Goal: Information Seeking & Learning: Learn about a topic

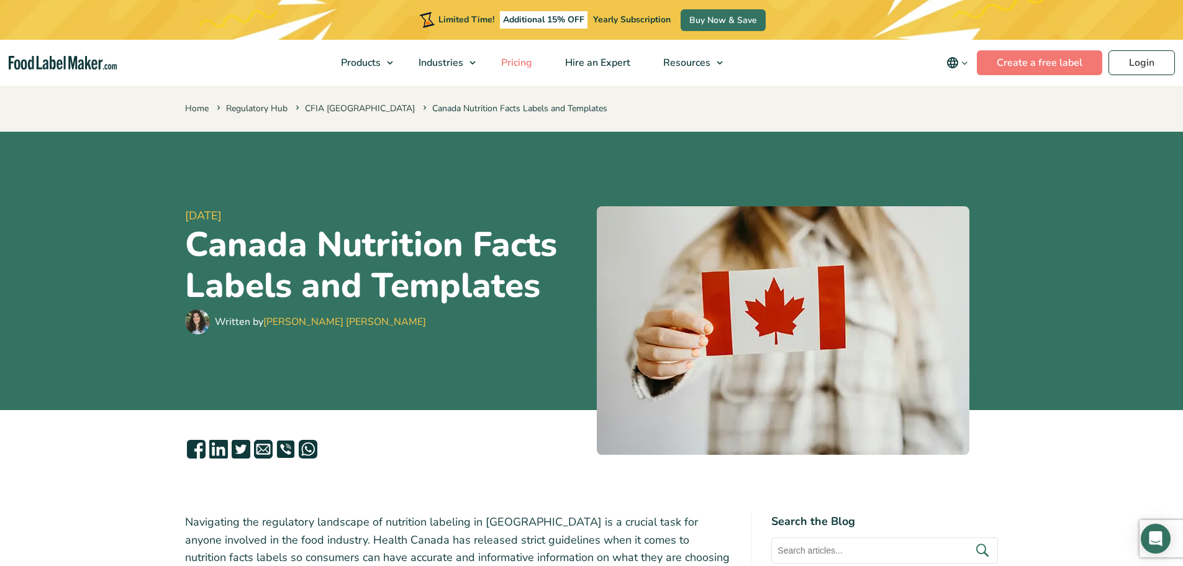
click at [533, 65] on span "Pricing" at bounding box center [515, 63] width 36 height 14
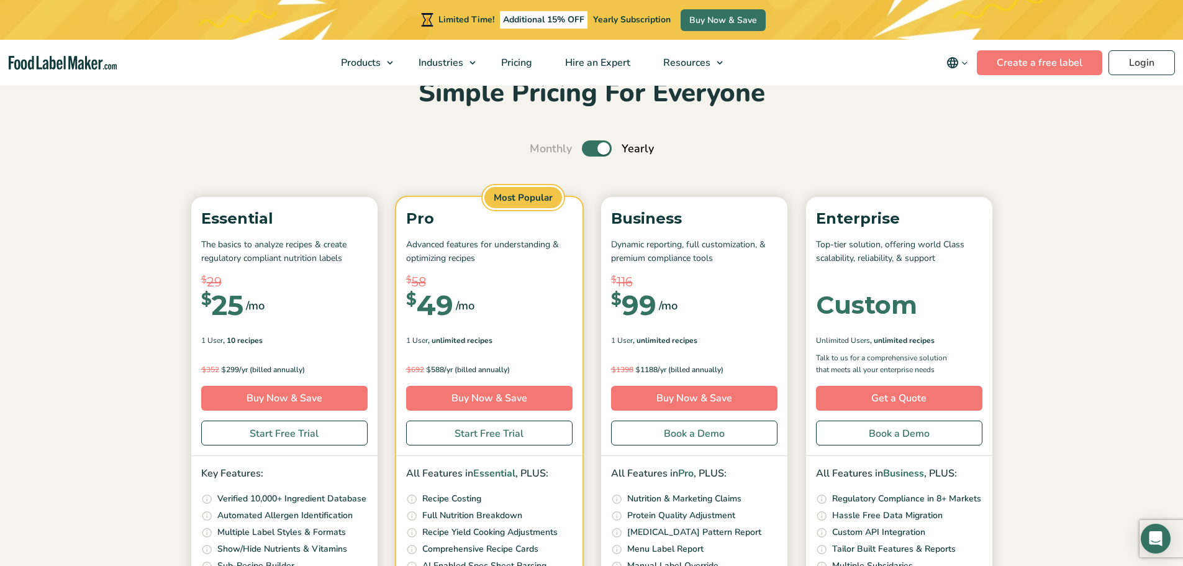
scroll to position [62, 0]
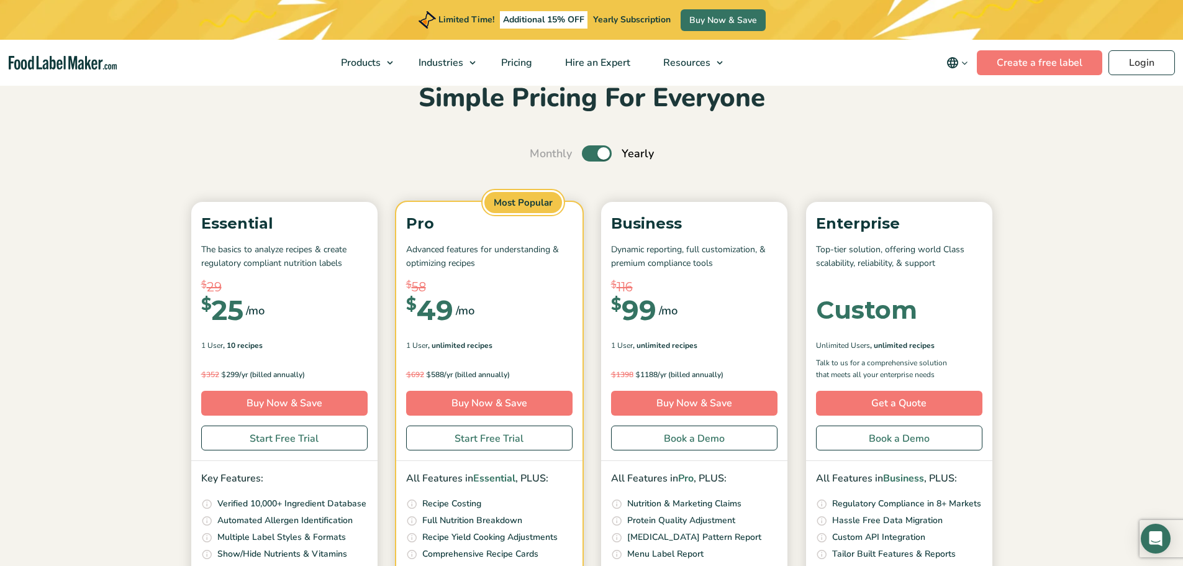
click at [602, 153] on label "Toggle" at bounding box center [597, 153] width 30 height 16
click at [540, 153] on input "Toggle" at bounding box center [536, 154] width 8 height 8
checkbox input "false"
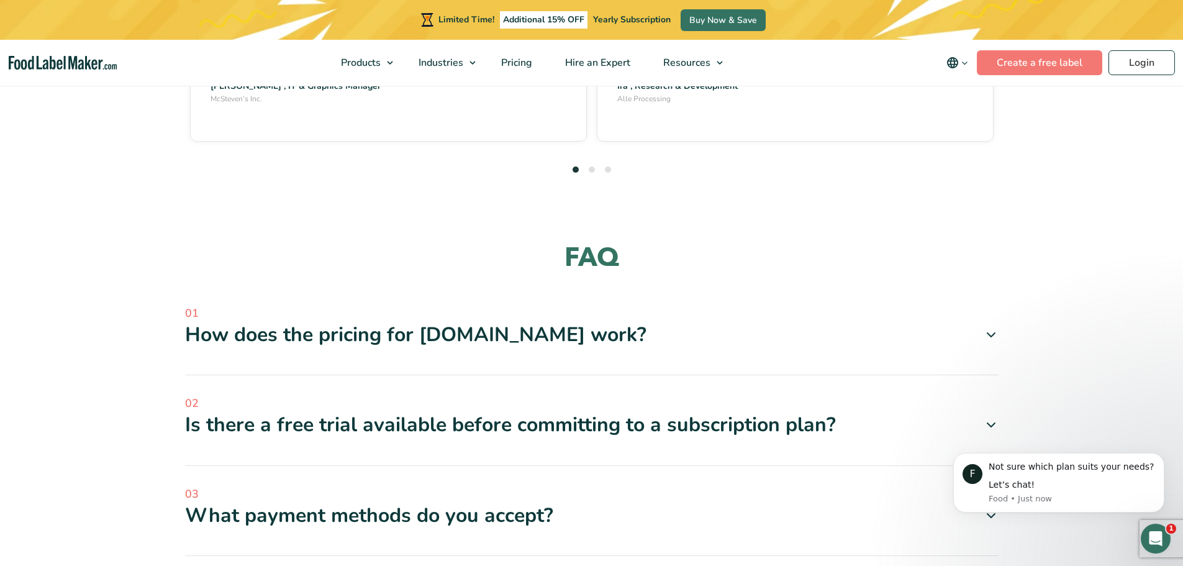
scroll to position [3602, 0]
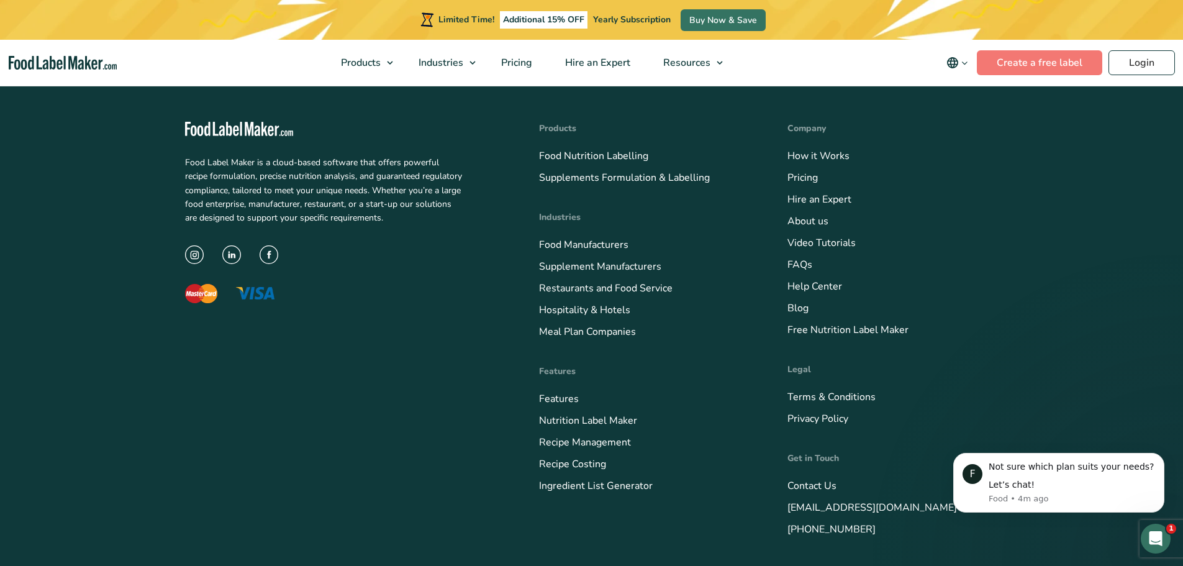
scroll to position [6603, 0]
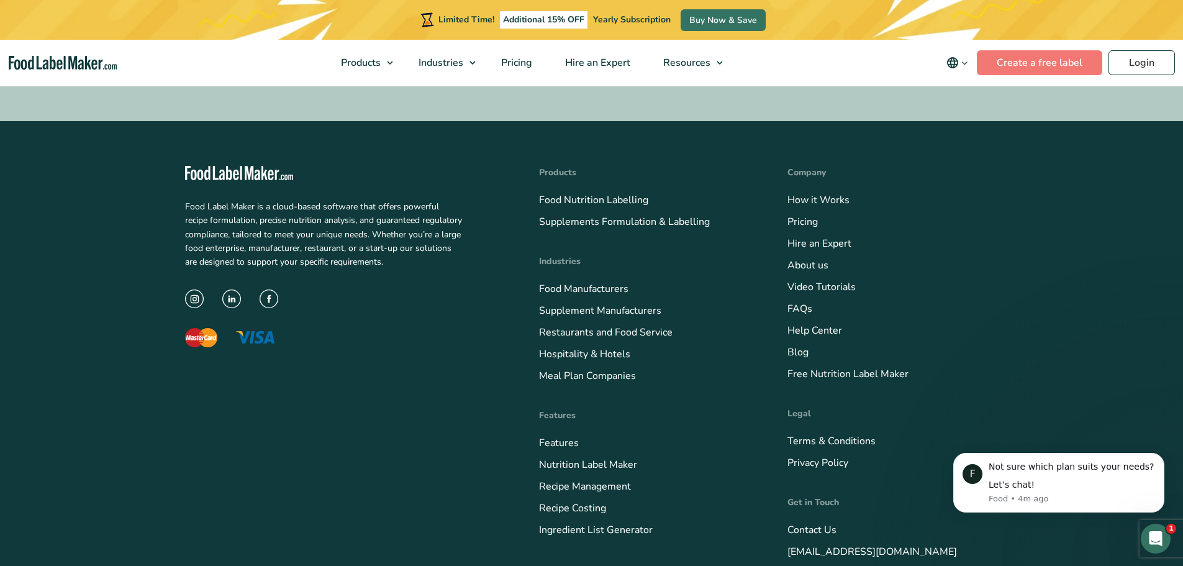
click at [265, 200] on p "Food Label Maker is a cloud-based software that offers powerful recipe formulat…" at bounding box center [323, 235] width 277 height 70
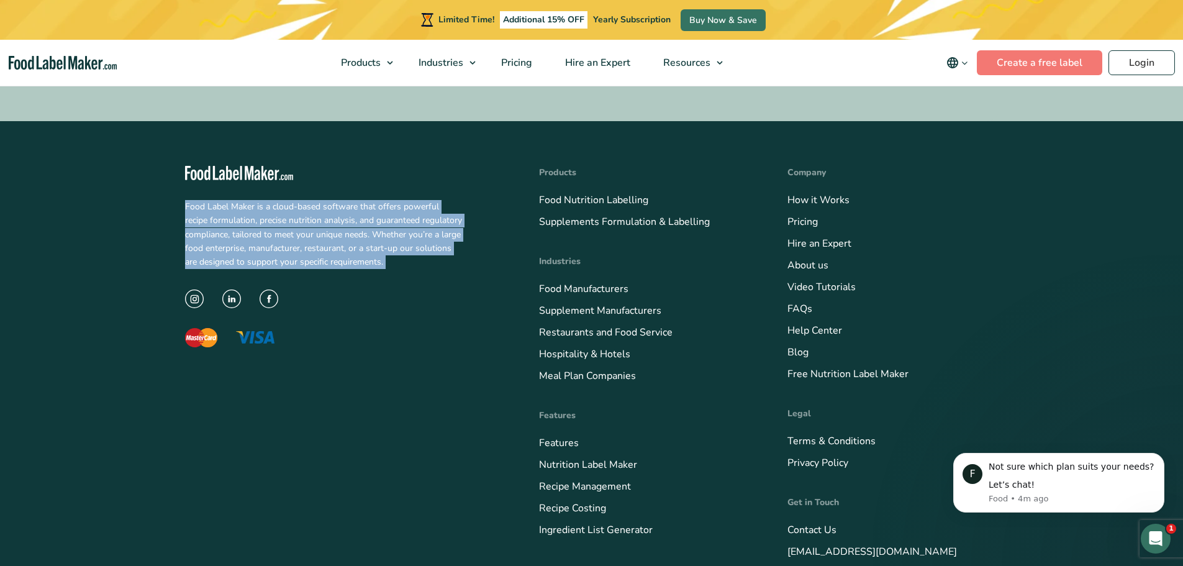
click at [265, 200] on p "Food Label Maker is a cloud-based software that offers powerful recipe formulat…" at bounding box center [323, 235] width 277 height 70
click at [346, 200] on p "Food Label Maker is a cloud-based software that offers powerful recipe formulat…" at bounding box center [323, 235] width 277 height 70
